Goal: Find specific page/section: Find specific page/section

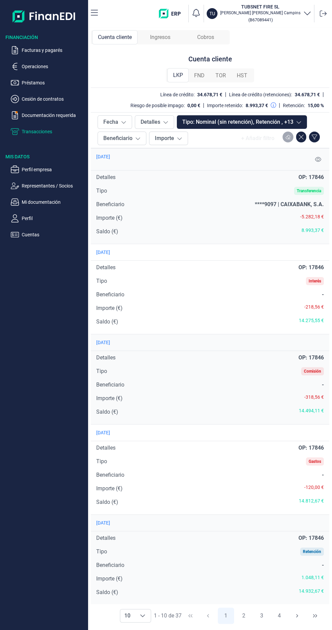
click at [154, 42] on div "Ingresos" at bounding box center [160, 37] width 45 height 14
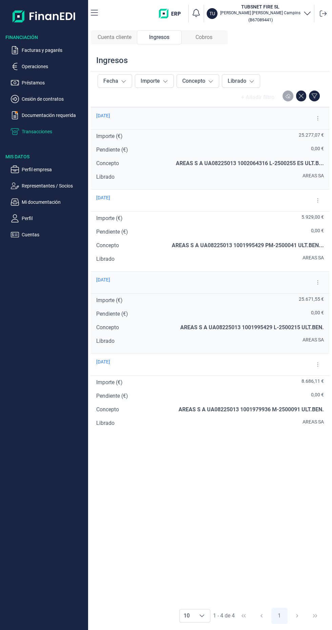
click at [206, 41] on span "Cobros" at bounding box center [204, 37] width 17 height 8
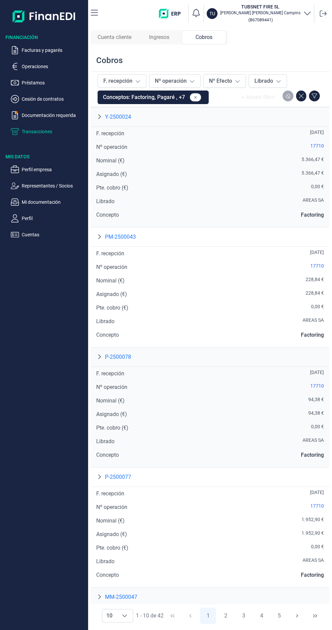
click at [159, 40] on span "Ingresos" at bounding box center [159, 37] width 20 height 8
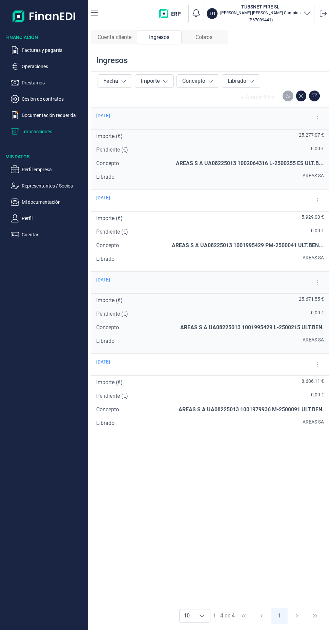
click at [124, 37] on span "Cuenta cliente" at bounding box center [115, 37] width 34 height 8
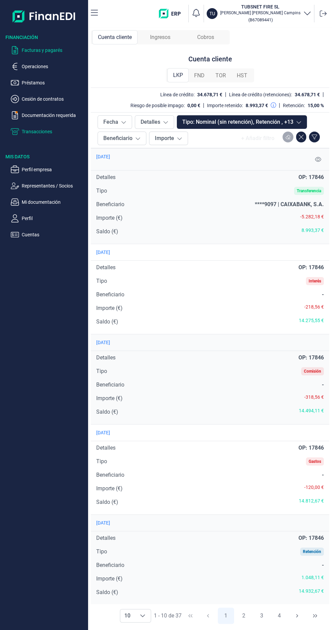
click at [50, 52] on p "Facturas y pagarés" at bounding box center [54, 50] width 64 height 8
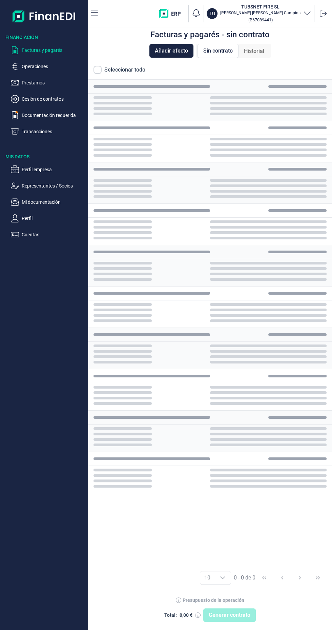
checkbox input "true"
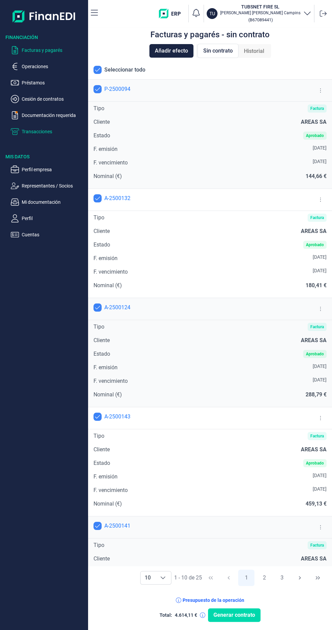
click at [46, 134] on p "Transacciones" at bounding box center [54, 131] width 64 height 8
